Goal: Transaction & Acquisition: Purchase product/service

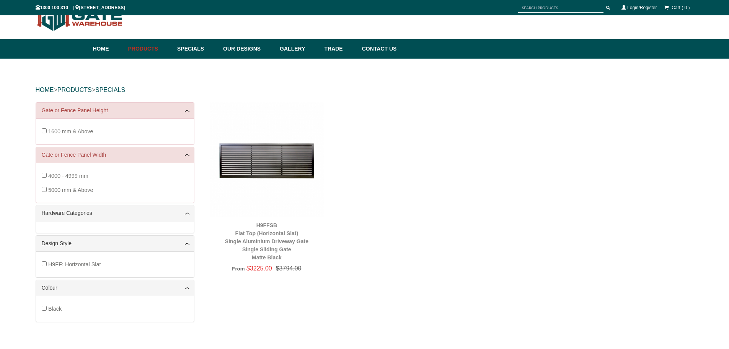
scroll to position [154, 0]
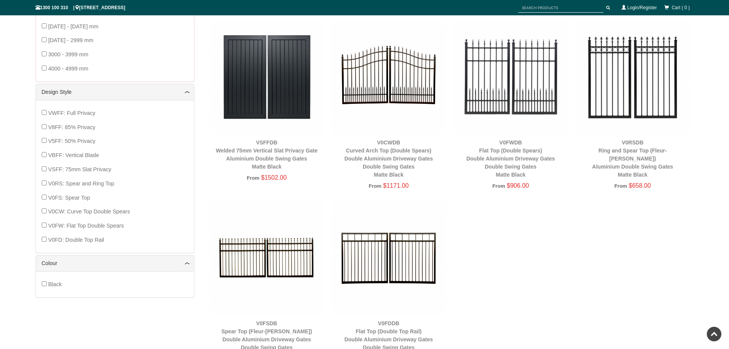
scroll to position [249, 0]
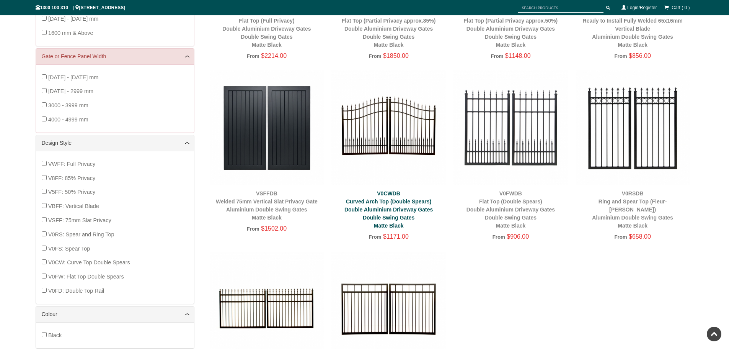
click at [386, 204] on link "V0CWDB Curved Arch Top (Double Spears) Double Aluminium Driveway Gates Double S…" at bounding box center [389, 209] width 88 height 38
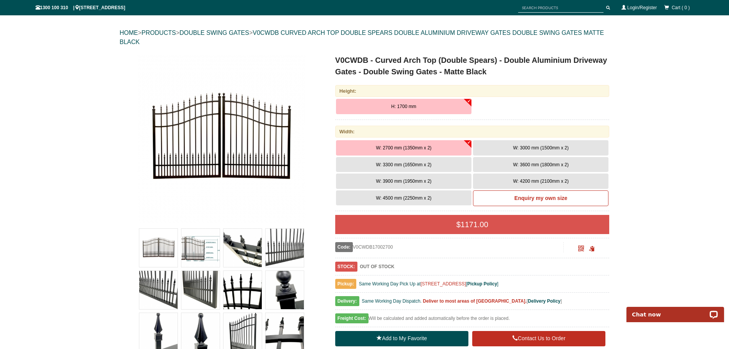
scroll to position [57, 0]
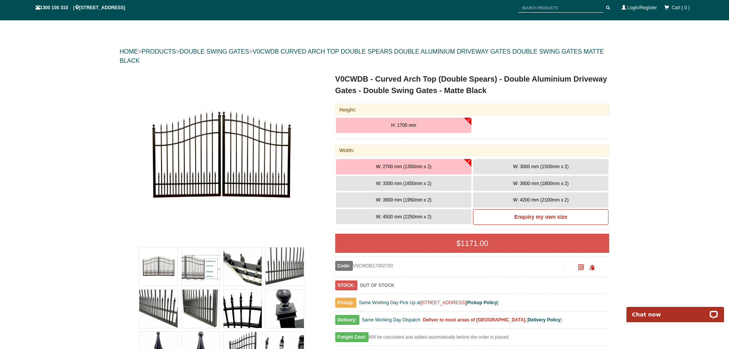
click at [531, 199] on span "W: 4200 mm (2100mm x 2)" at bounding box center [541, 199] width 56 height 5
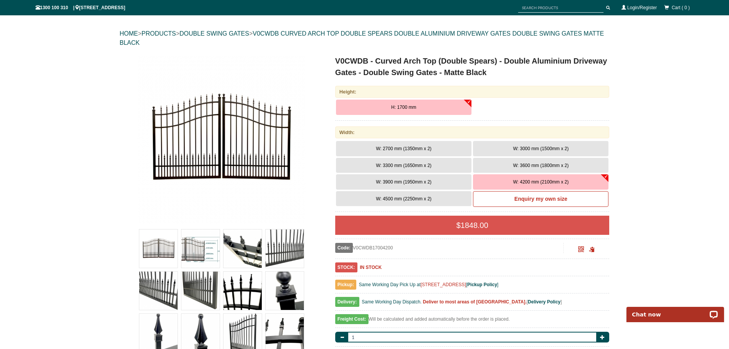
scroll to position [89, 0]
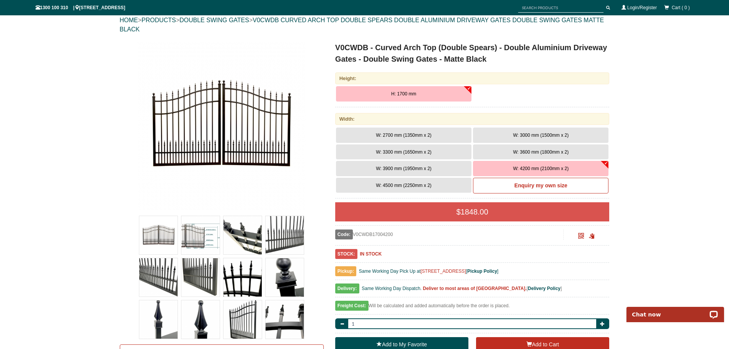
click at [422, 169] on span "W: 3900 mm (1950mm x 2)" at bounding box center [404, 168] width 56 height 5
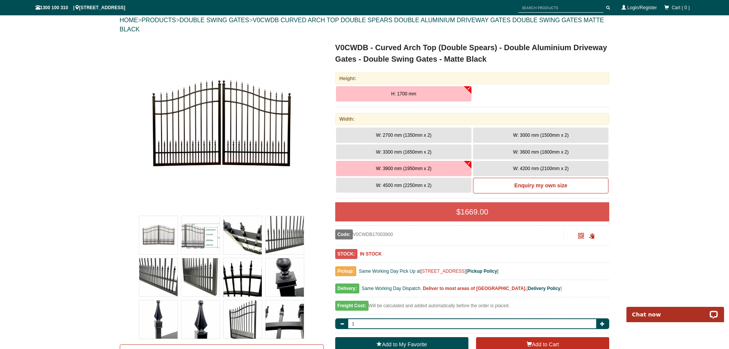
click at [527, 167] on span "W: 4200 mm (2100mm x 2)" at bounding box center [541, 168] width 56 height 5
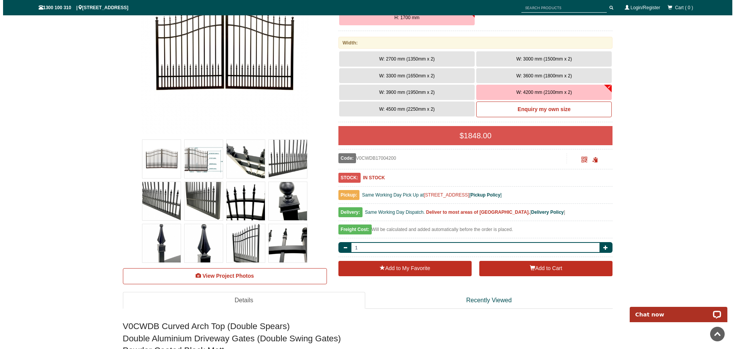
scroll to position [165, 0]
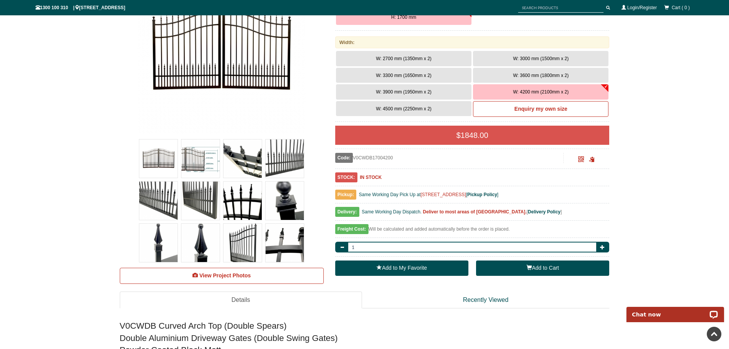
click at [521, 267] on button "Add to Cart" at bounding box center [542, 267] width 133 height 15
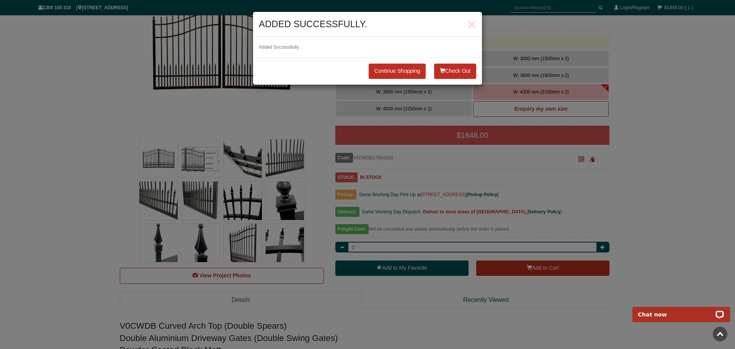
click at [446, 72] on button "Check Out" at bounding box center [455, 71] width 42 height 15
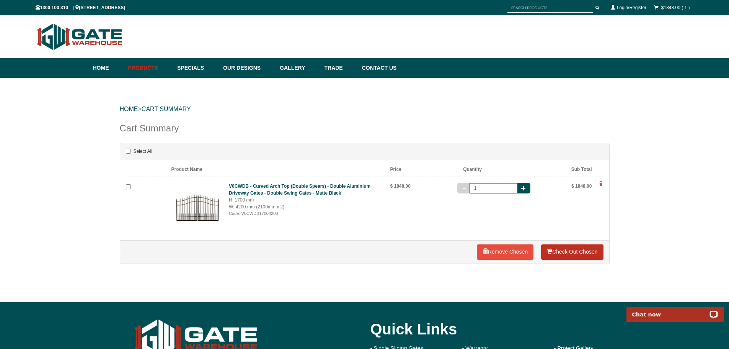
click at [571, 252] on link "Check Out Chosen" at bounding box center [572, 251] width 62 height 15
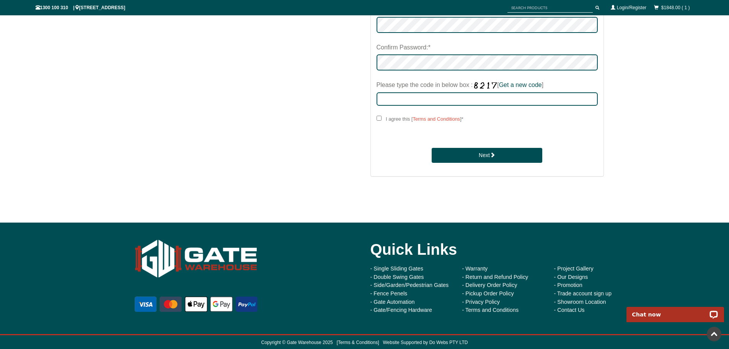
scroll to position [393, 0]
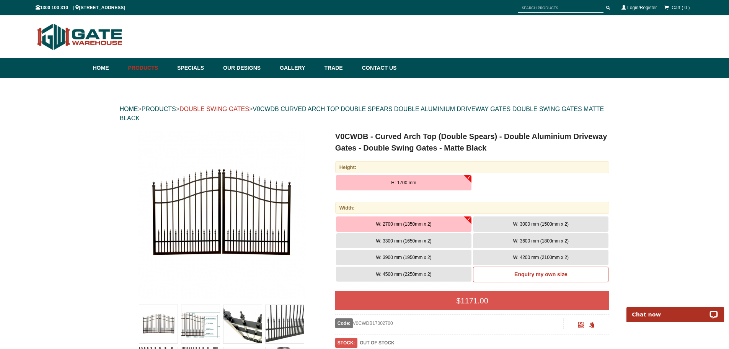
click at [207, 106] on link "DOUBLE SWING GATES" at bounding box center [215, 109] width 70 height 7
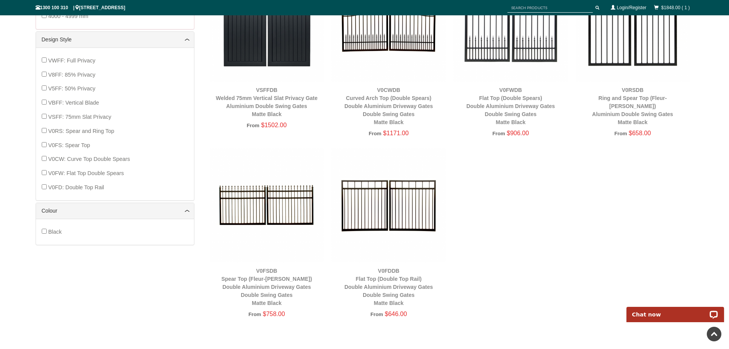
scroll to position [364, 0]
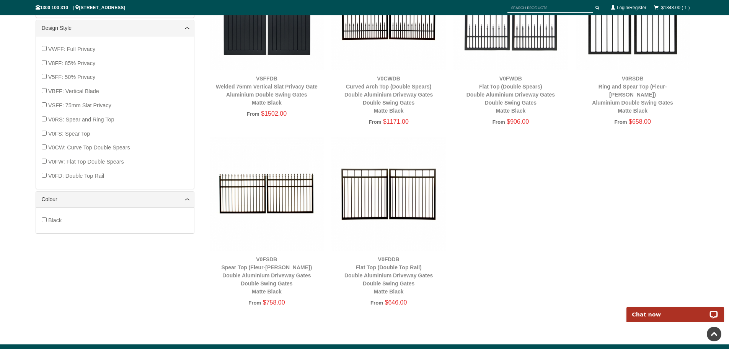
click at [272, 272] on div "V0FSDB Spear Top (Fleur-[PERSON_NAME]) Double Aluminium Driveway Gates Double S…" at bounding box center [267, 275] width 114 height 40
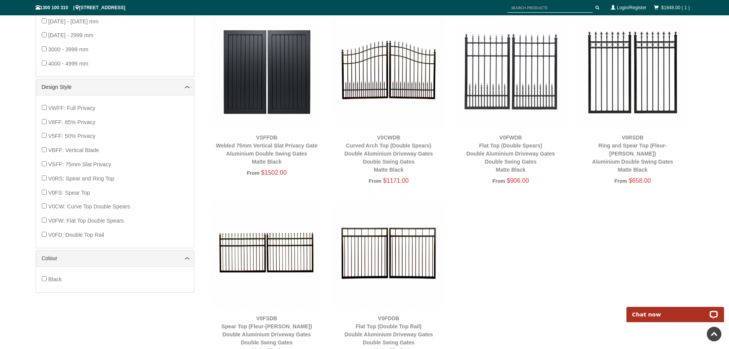
scroll to position [287, 0]
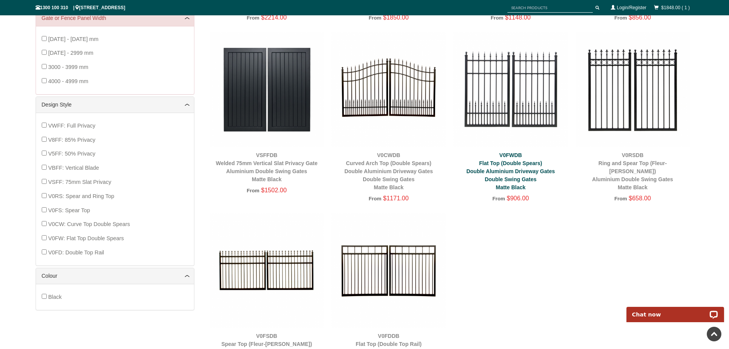
click at [502, 180] on link "V0FWDB Flat Top (Double Spears) Double Aluminium Driveway Gates Double Swing Ga…" at bounding box center [511, 171] width 88 height 38
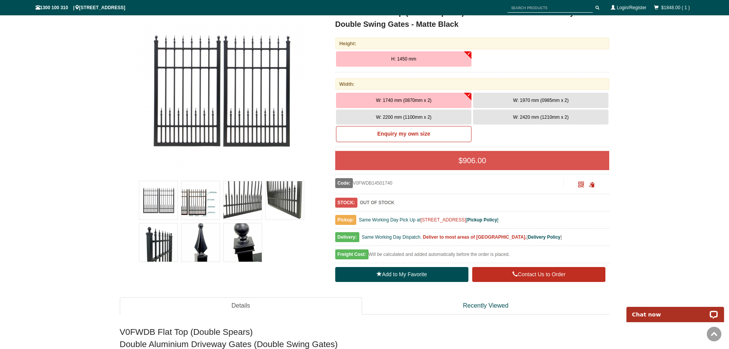
scroll to position [96, 0]
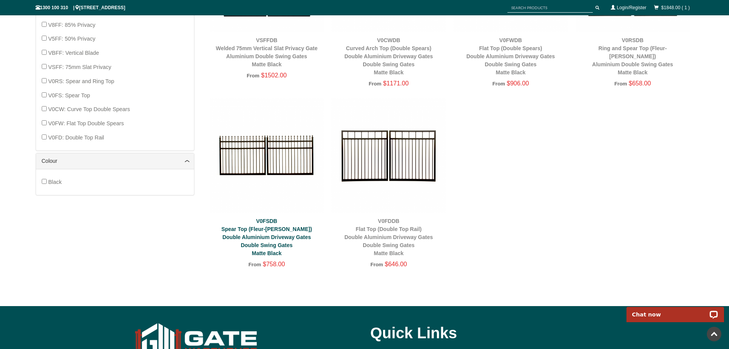
click at [270, 234] on link "V0FSDB Spear Top (Fleur-[PERSON_NAME]) Double Aluminium Driveway Gates Double S…" at bounding box center [266, 237] width 91 height 38
